Goal: Check status: Check status

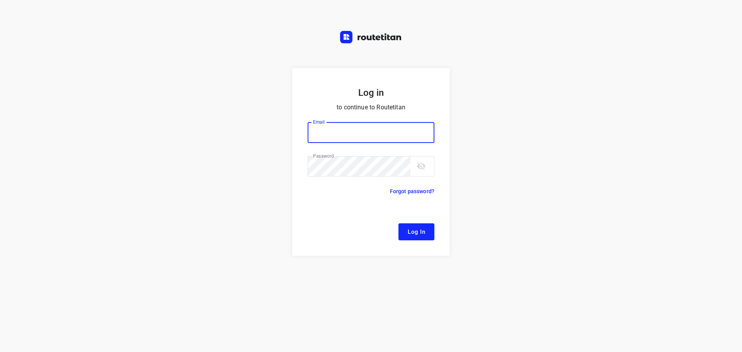
type input "[EMAIL_ADDRESS][DOMAIN_NAME]"
click at [410, 233] on span "Log In" at bounding box center [416, 232] width 17 height 10
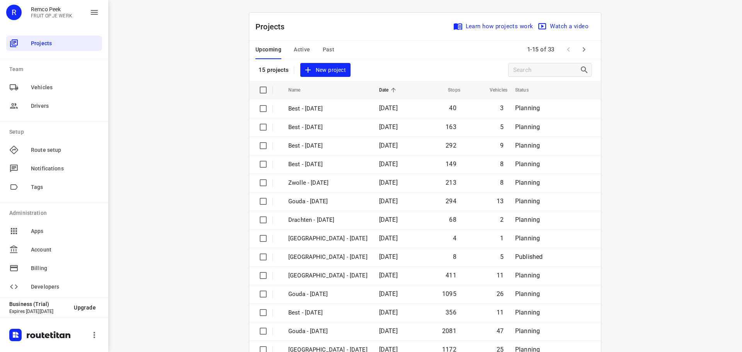
click at [308, 49] on div "Upcoming Active Past" at bounding box center [300, 50] width 91 height 19
click at [304, 45] on span "Active" at bounding box center [302, 50] width 16 height 10
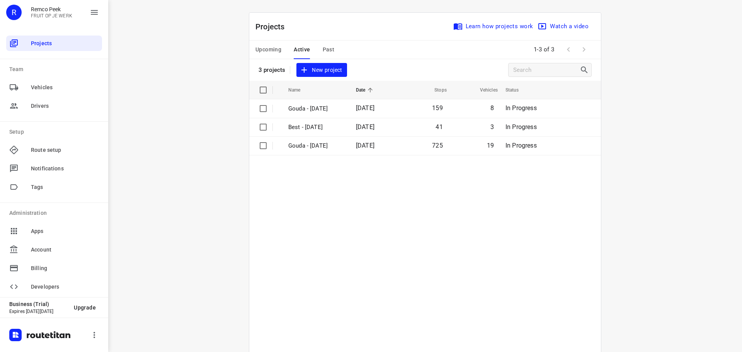
click at [326, 51] on span "Past" at bounding box center [329, 50] width 12 height 10
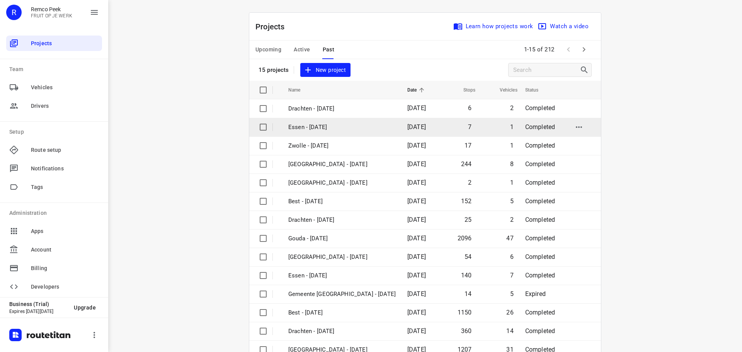
click at [311, 124] on p "Essen - [DATE]" at bounding box center [341, 127] width 107 height 9
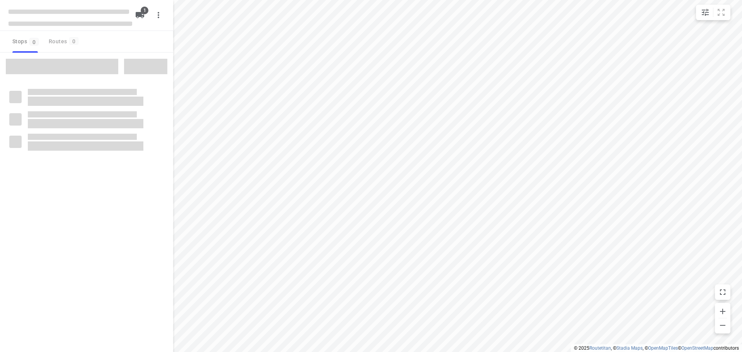
checkbox input "true"
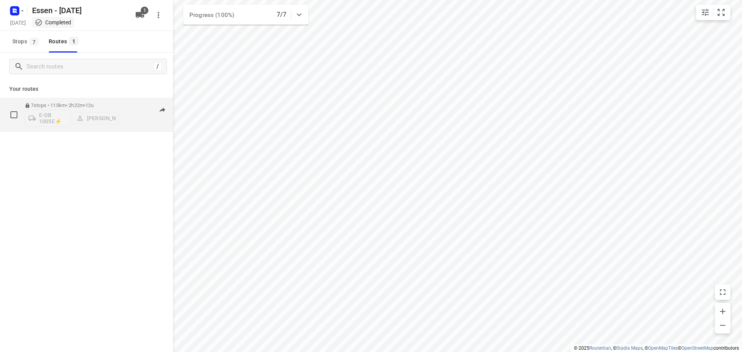
click at [57, 107] on p "7 stops • 113km • 2h22m • 12u" at bounding box center [72, 105] width 94 height 6
